Goal: Find specific page/section: Locate a particular part of the current website

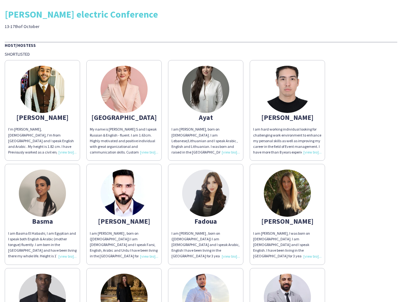
click at [201, 151] on div "I am [PERSON_NAME], born on [DEMOGRAPHIC_DATA]. I am Lebanese/Lithuanian and I …" at bounding box center [206, 140] width 69 height 29
click at [42, 110] on img at bounding box center [42, 89] width 47 height 47
click at [124, 110] on img at bounding box center [124, 89] width 47 height 47
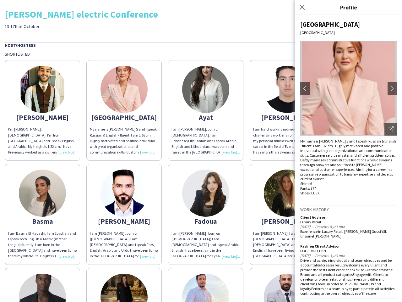
click at [206, 110] on img at bounding box center [205, 89] width 47 height 47
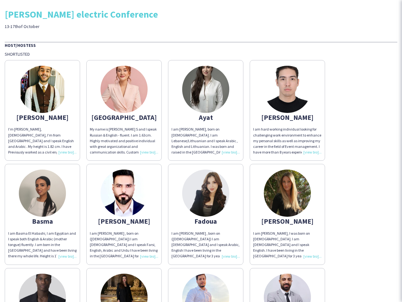
click at [288, 110] on img at bounding box center [287, 89] width 47 height 47
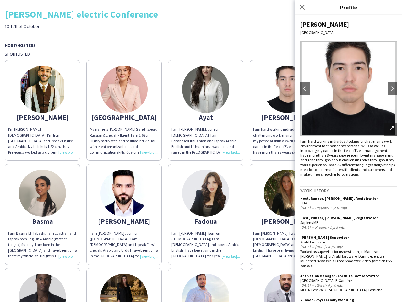
click at [42, 214] on img at bounding box center [42, 192] width 47 height 47
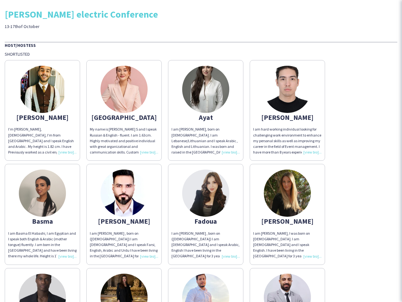
click at [124, 214] on img at bounding box center [124, 192] width 47 height 47
click at [206, 214] on img at bounding box center [205, 192] width 47 height 47
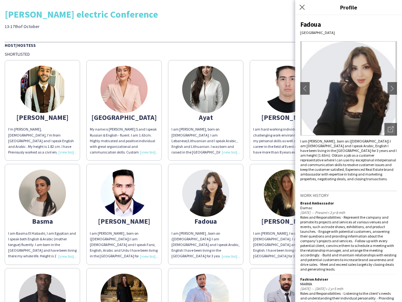
click at [288, 214] on img at bounding box center [287, 192] width 47 height 47
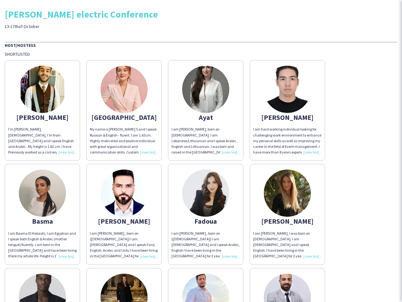
click at [42, 285] on img at bounding box center [42, 296] width 47 height 47
